Goal: Navigation & Orientation: Find specific page/section

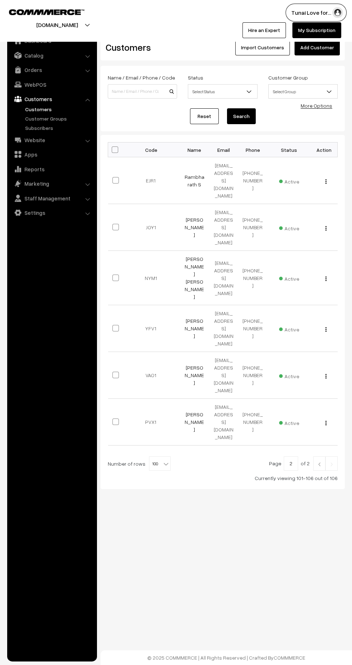
click at [33, 70] on link "Orders" at bounding box center [52, 69] width 86 height 13
click at [33, 89] on link "Abandoned Cart" at bounding box center [58, 90] width 71 height 8
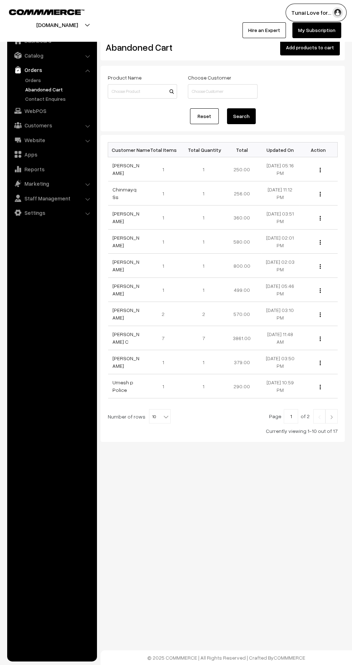
click at [35, 81] on link "Orders" at bounding box center [58, 80] width 71 height 8
